Goal: Find specific page/section: Find specific page/section

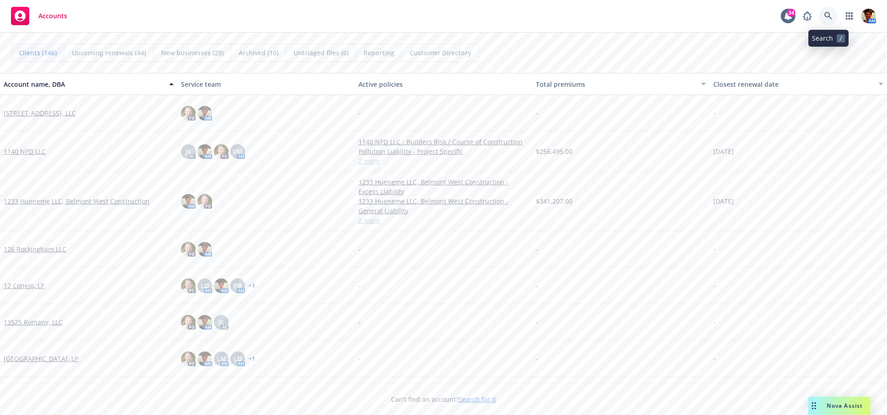
click at [798, 17] on icon at bounding box center [828, 16] width 8 height 8
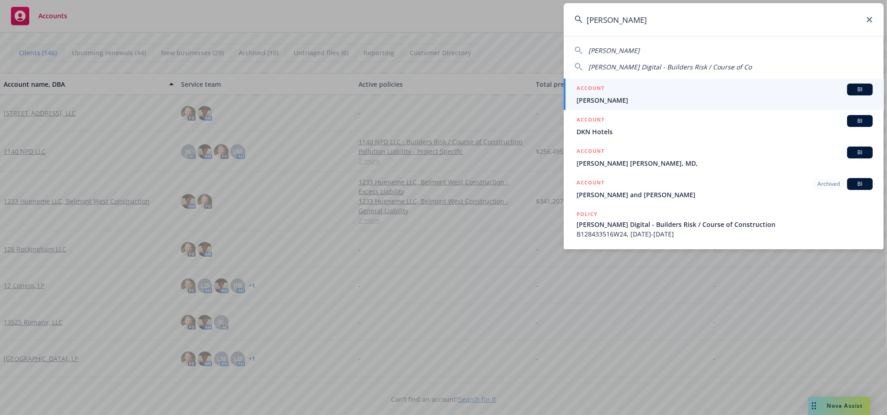
type input "[PERSON_NAME]"
click at [702, 100] on span "[PERSON_NAME]" at bounding box center [724, 101] width 296 height 10
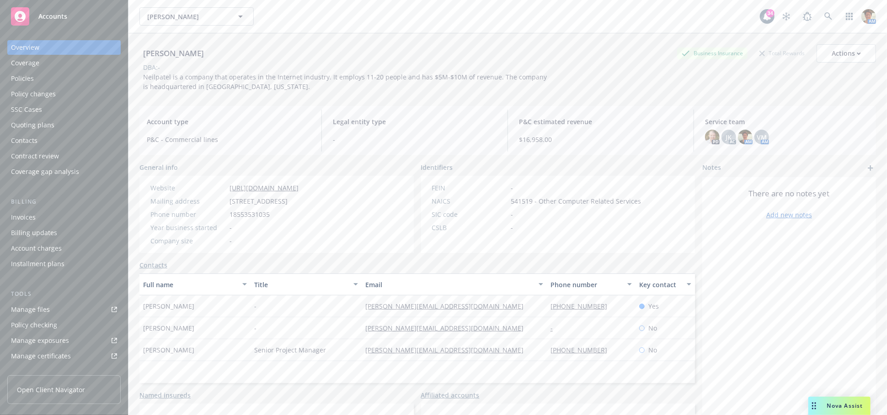
click at [25, 82] on div "Policies" at bounding box center [22, 78] width 23 height 15
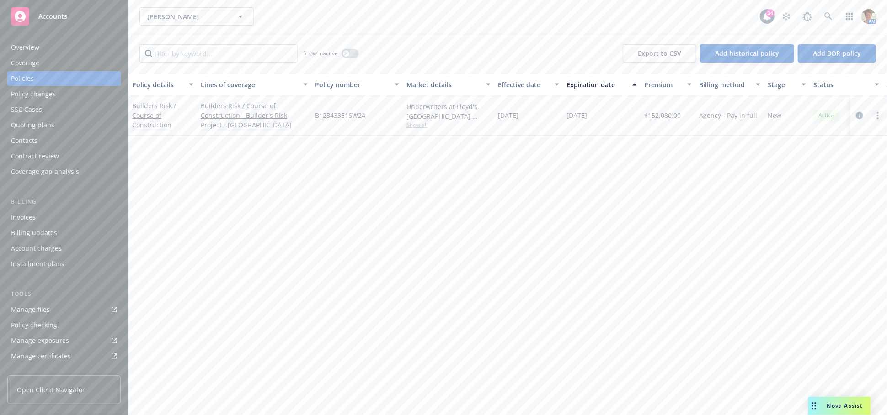
click at [798, 115] on circle "more" at bounding box center [878, 116] width 2 height 2
drag, startPoint x: 790, startPoint y: 244, endPoint x: 749, endPoint y: 223, distance: 46.2
click at [790, 244] on link "Copy logging email" at bounding box center [828, 244] width 107 height 18
